Goal: Transaction & Acquisition: Purchase product/service

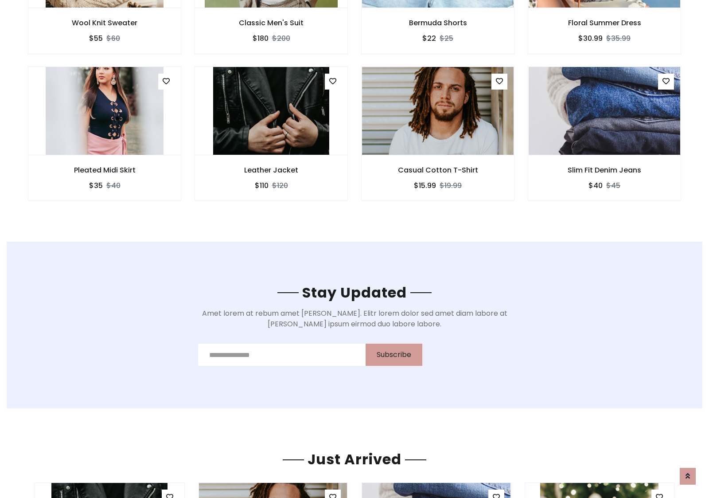
scroll to position [1336, 0]
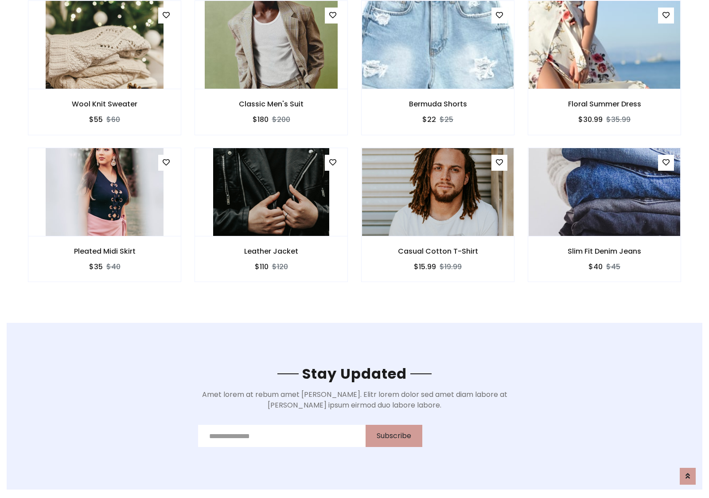
click at [355, 150] on div "Casual Cotton T-Shirt $15.99 $19.99" at bounding box center [438, 221] width 167 height 147
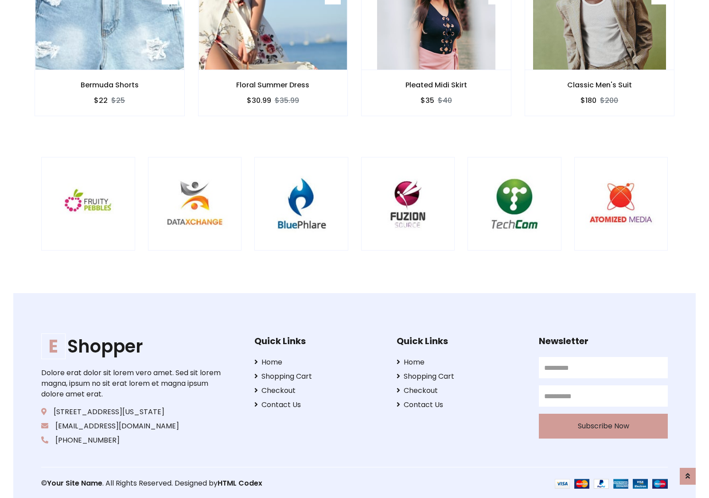
scroll to position [1688, 0]
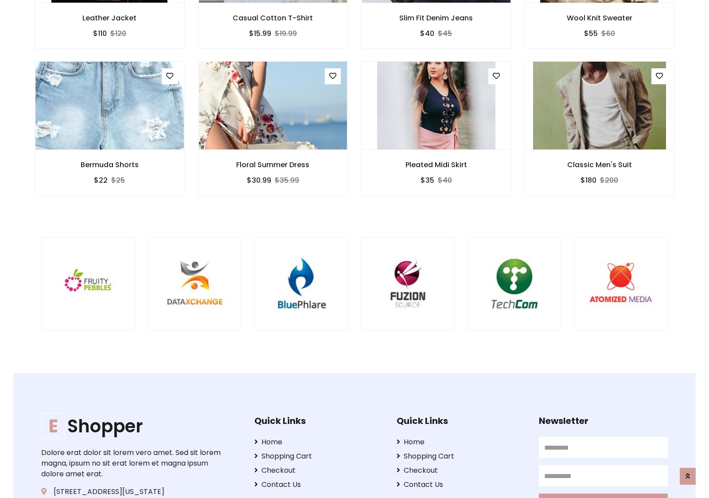
click at [355, 249] on div at bounding box center [467, 284] width 2133 height 94
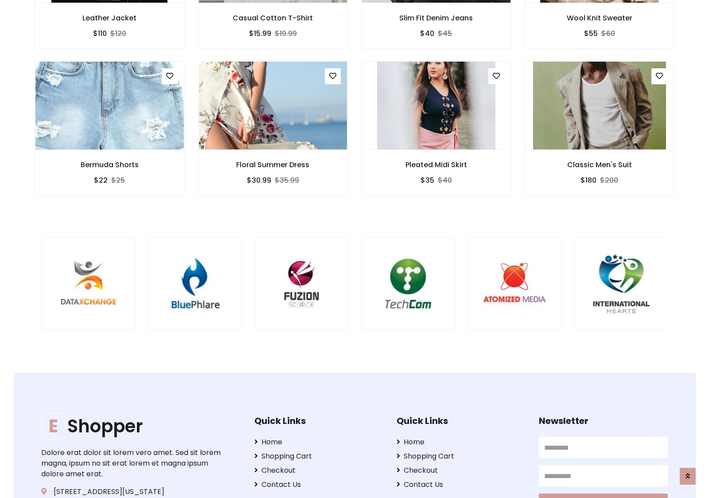
click at [355, 249] on div at bounding box center [361, 284] width 2133 height 94
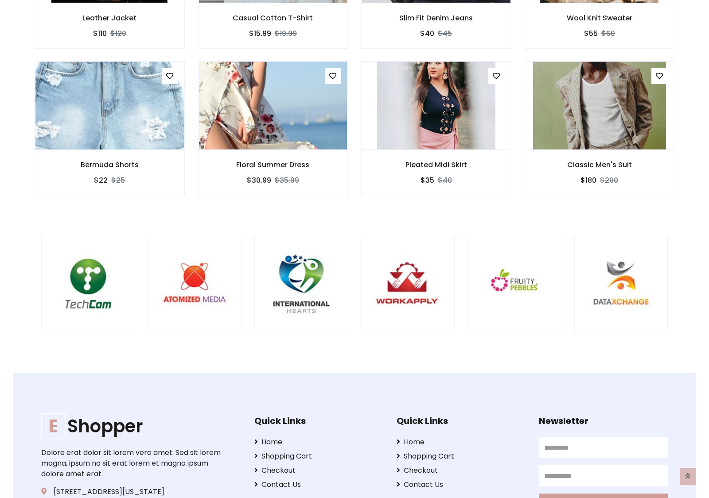
scroll to position [0, 0]
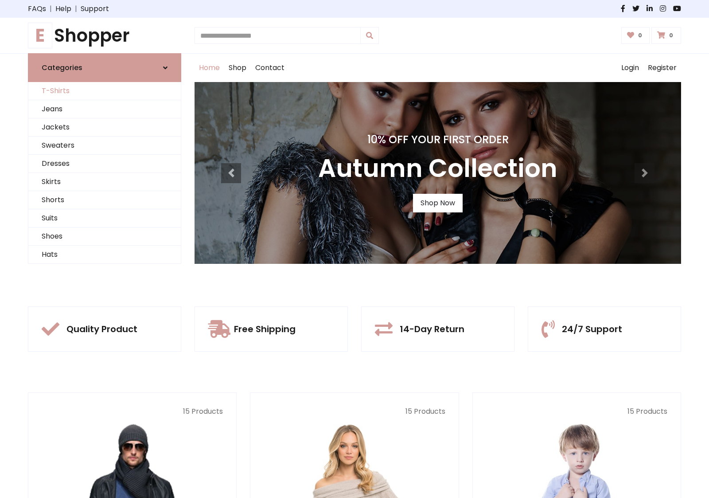
click at [105, 91] on link "T-Shirts" at bounding box center [104, 91] width 153 height 18
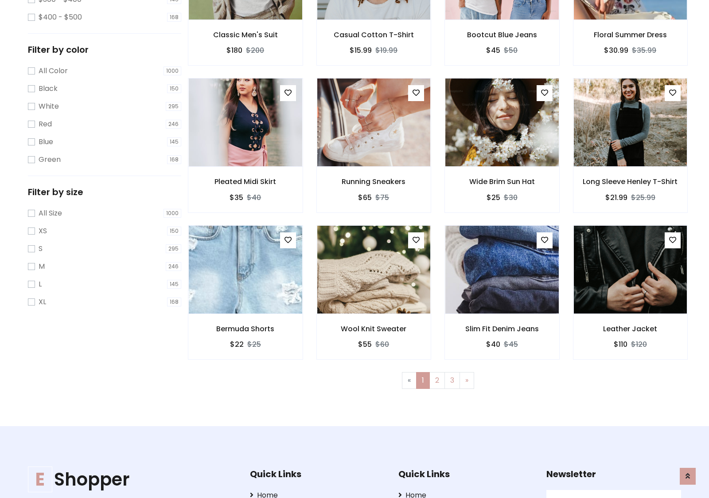
scroll to position [356, 0]
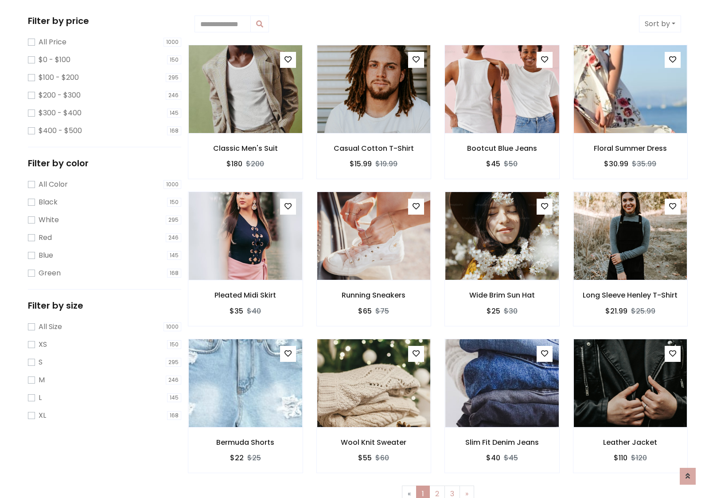
scroll to position [0, 0]
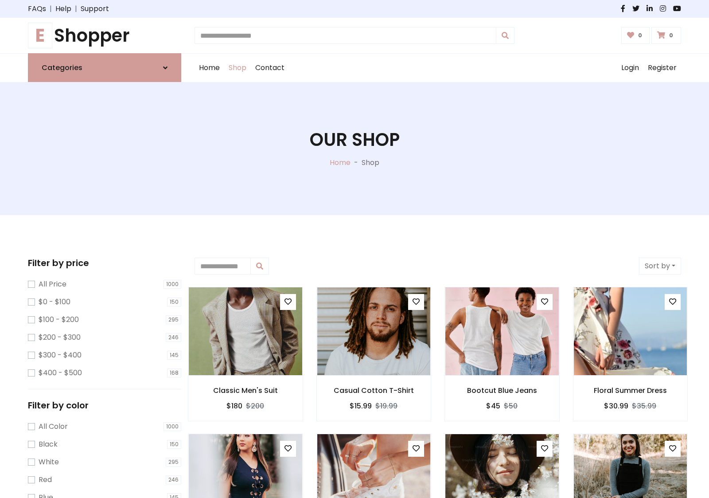
click at [105, 35] on h1 "E Shopper" at bounding box center [104, 35] width 153 height 21
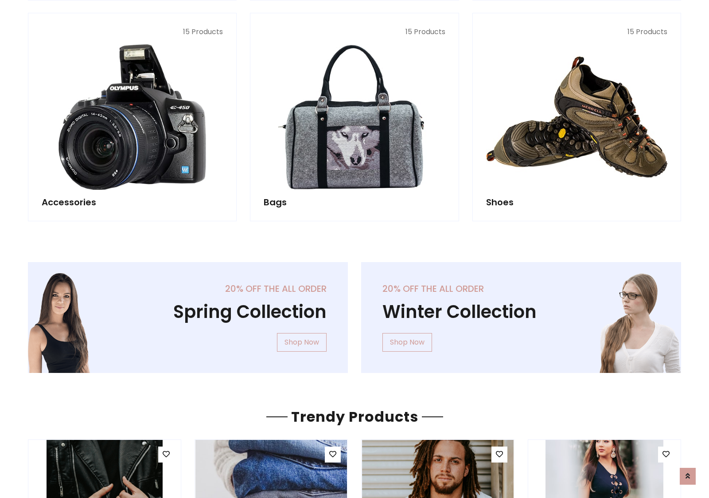
scroll to position [862, 0]
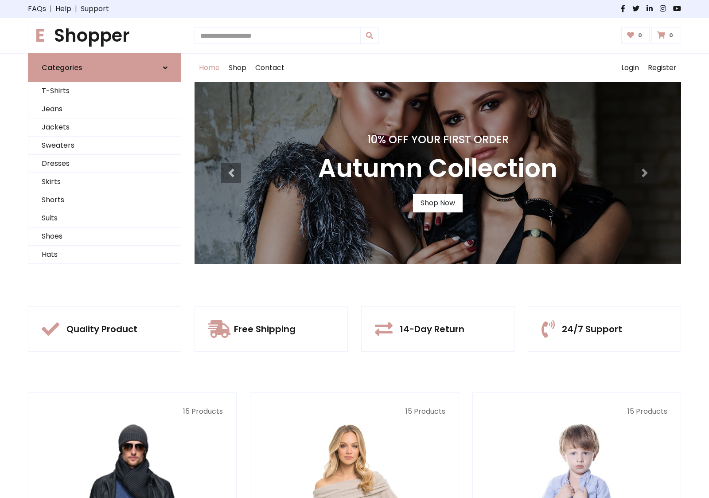
scroll to position [291, 0]
